Goal: Task Accomplishment & Management: Manage account settings

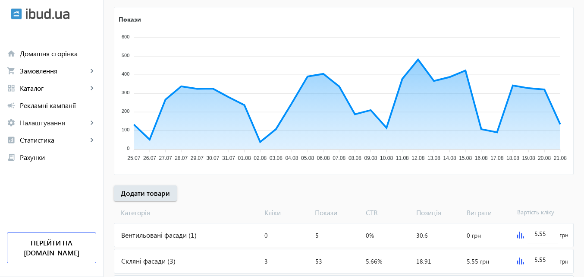
scroll to position [173, 0]
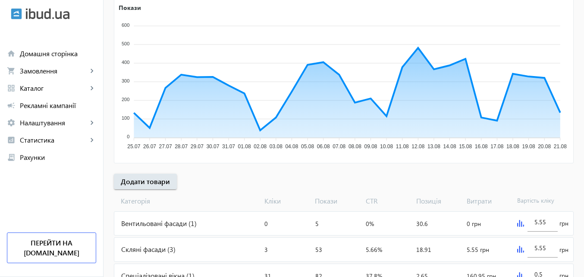
scroll to position [173, 0]
